Goal: Task Accomplishment & Management: Manage account settings

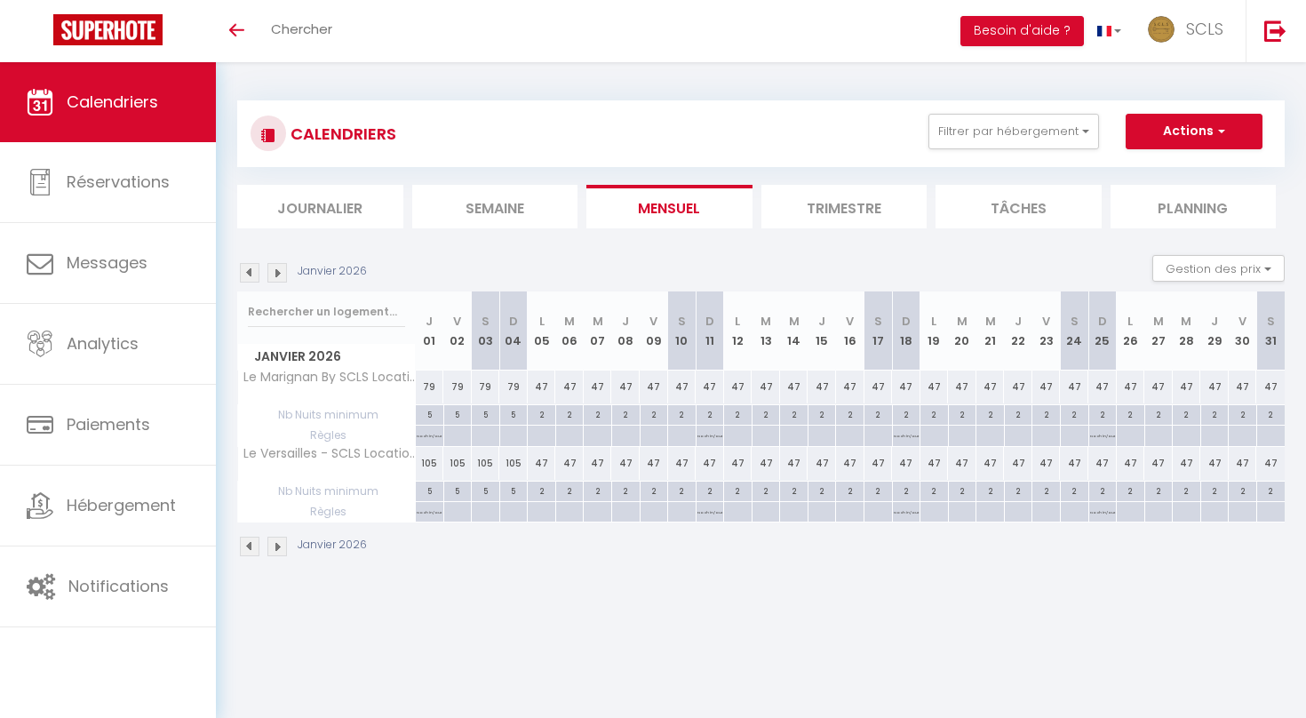
click at [347, 193] on li "Journalier" at bounding box center [320, 207] width 166 height 44
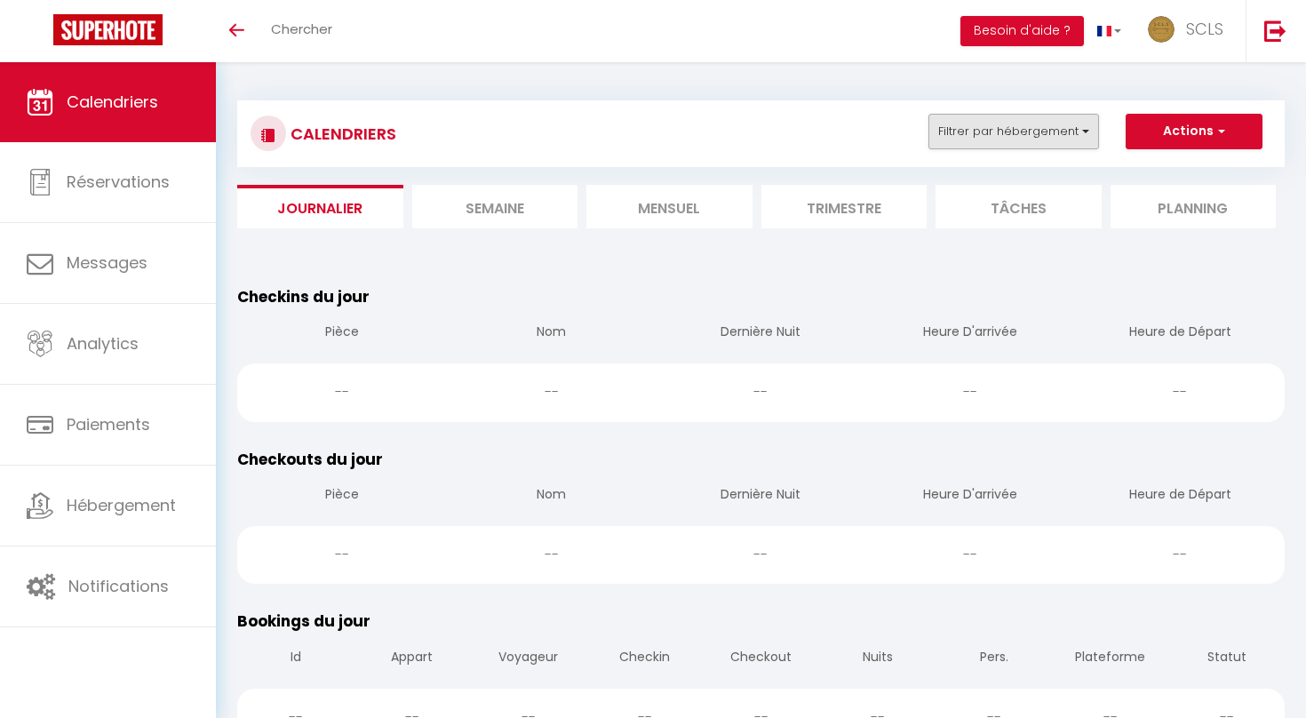
click at [997, 128] on button "Filtrer par hébergement" at bounding box center [1013, 132] width 171 height 36
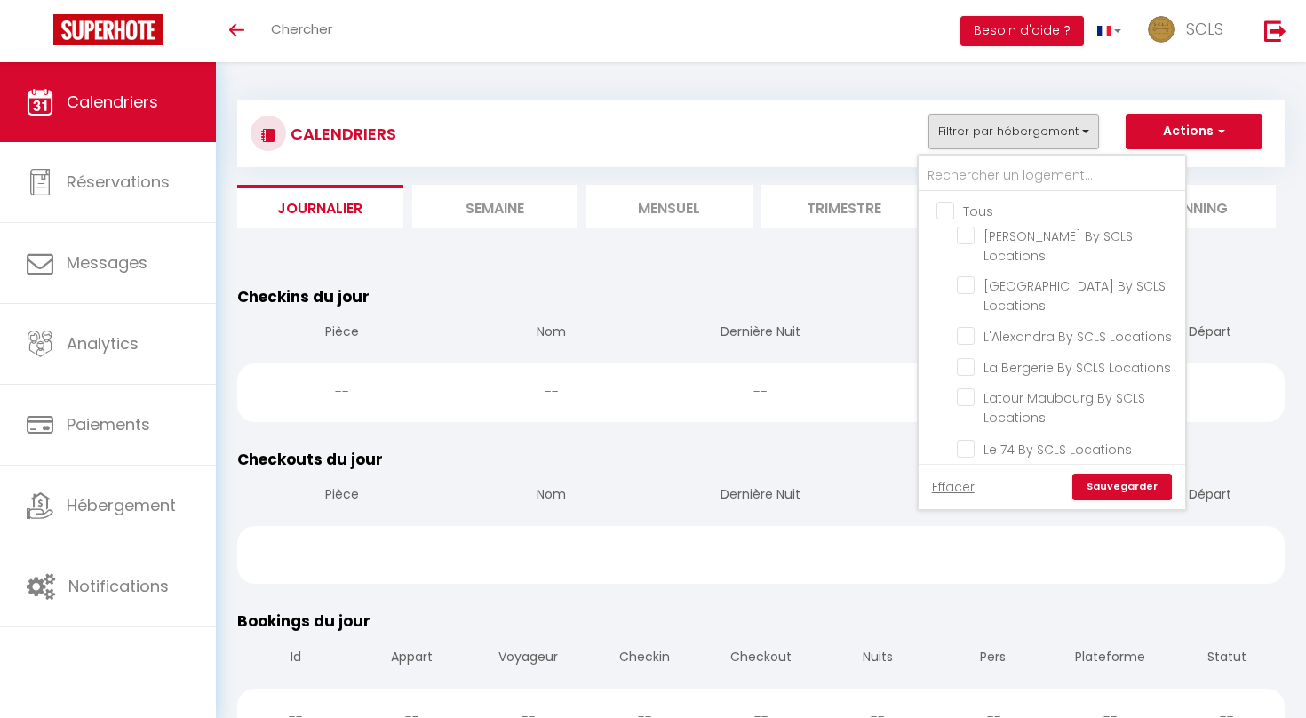
click at [943, 204] on input "Tous" at bounding box center [1069, 210] width 267 height 18
checkbox input "true"
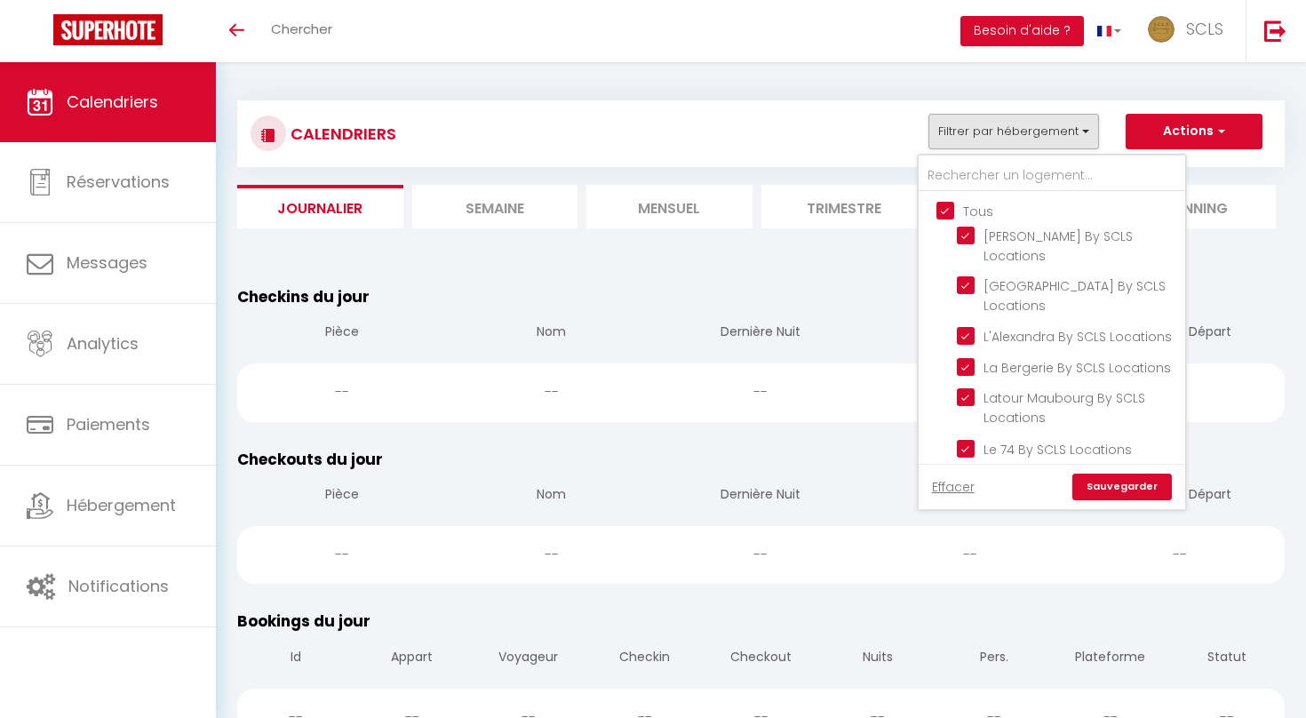
checkbox input "true"
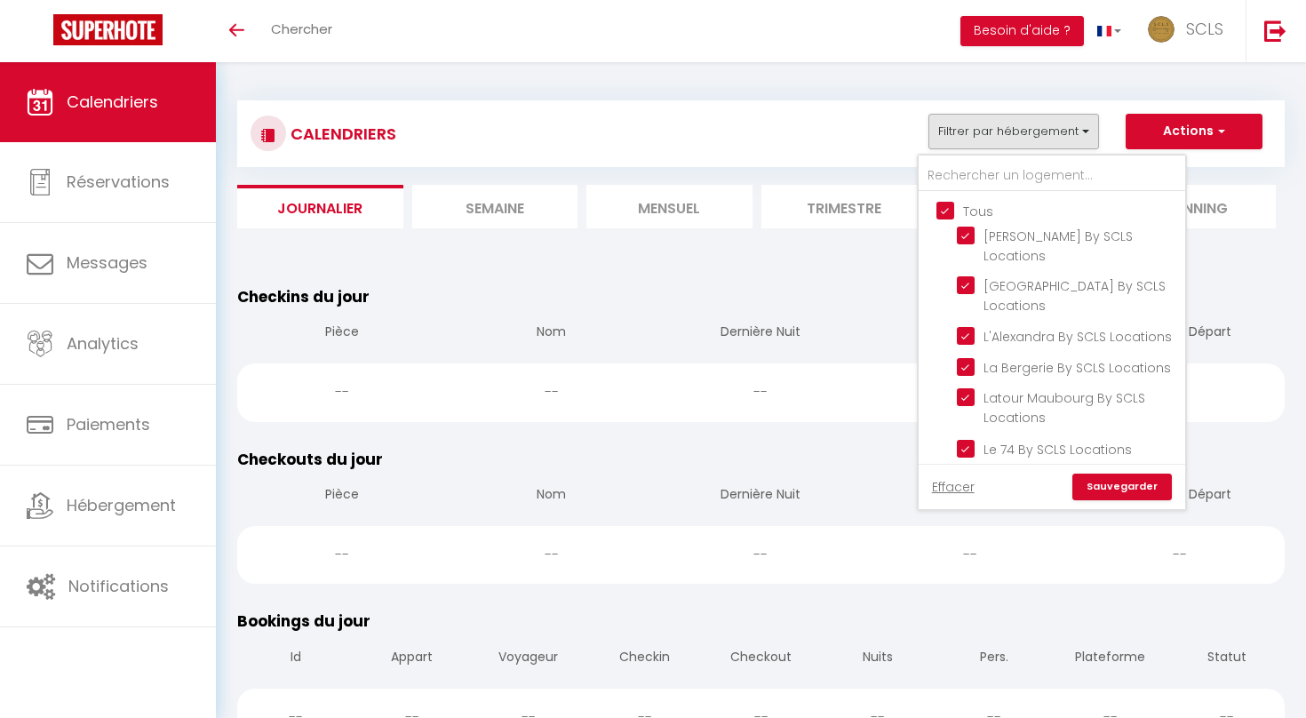
checkbox input "true"
click at [1103, 482] on link "Sauvegarder" at bounding box center [1122, 487] width 100 height 27
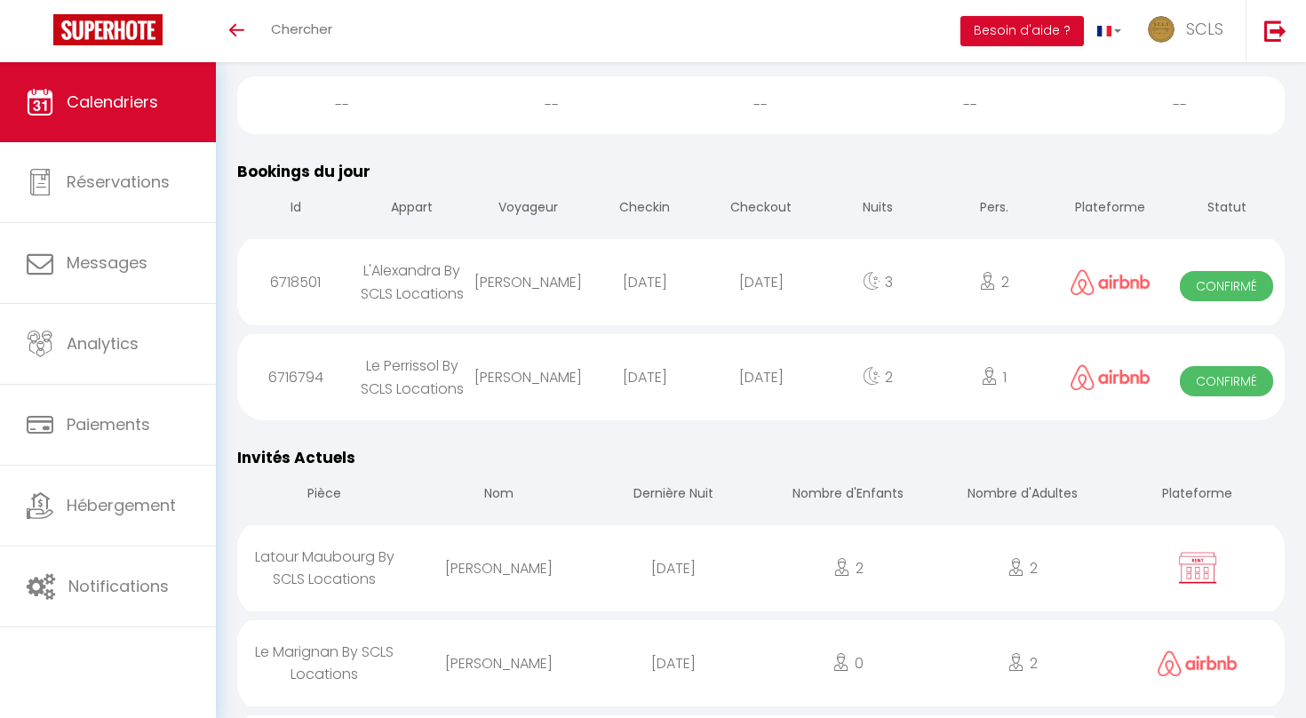
scroll to position [450, 0]
